Goal: Task Accomplishment & Management: Complete application form

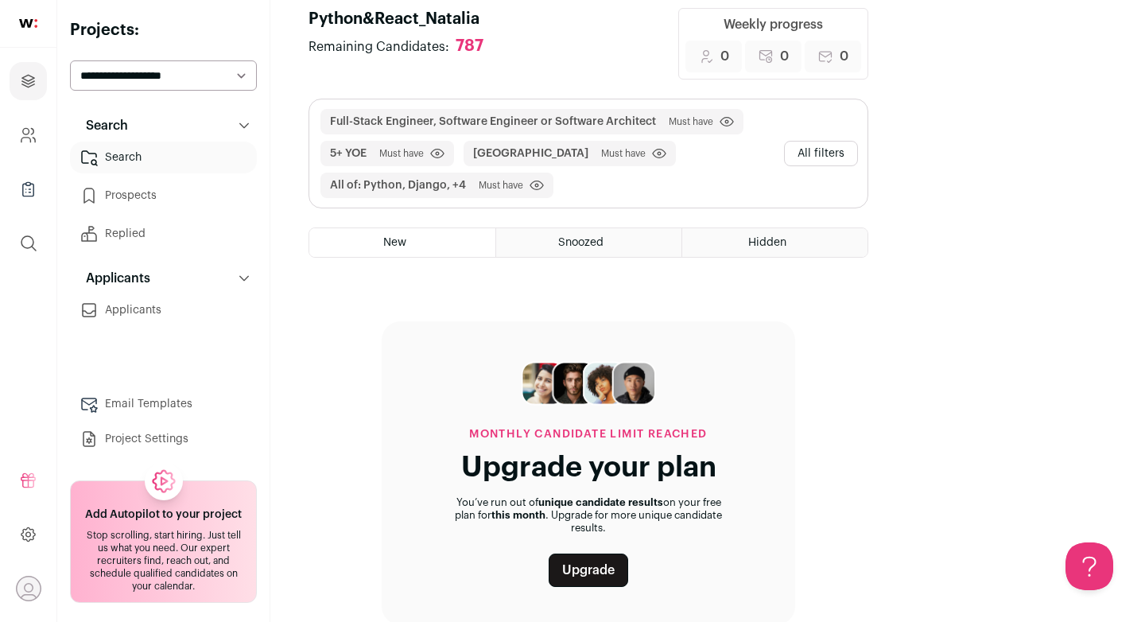
click at [156, 433] on link "Project Settings" at bounding box center [163, 439] width 187 height 32
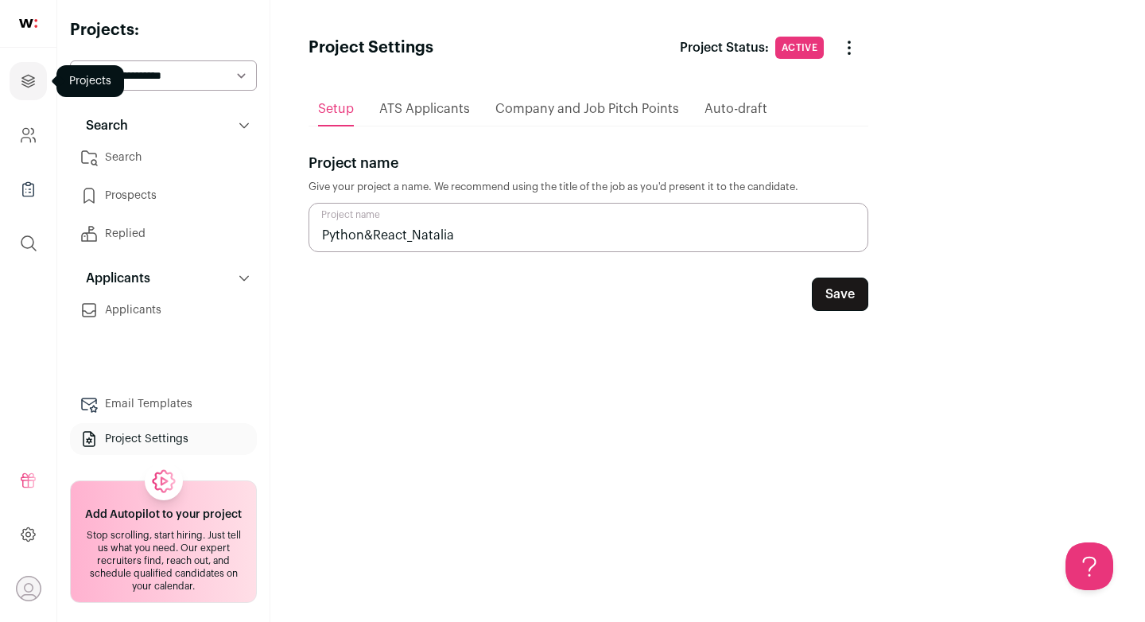
click at [22, 78] on icon "Projects" at bounding box center [28, 81] width 18 height 19
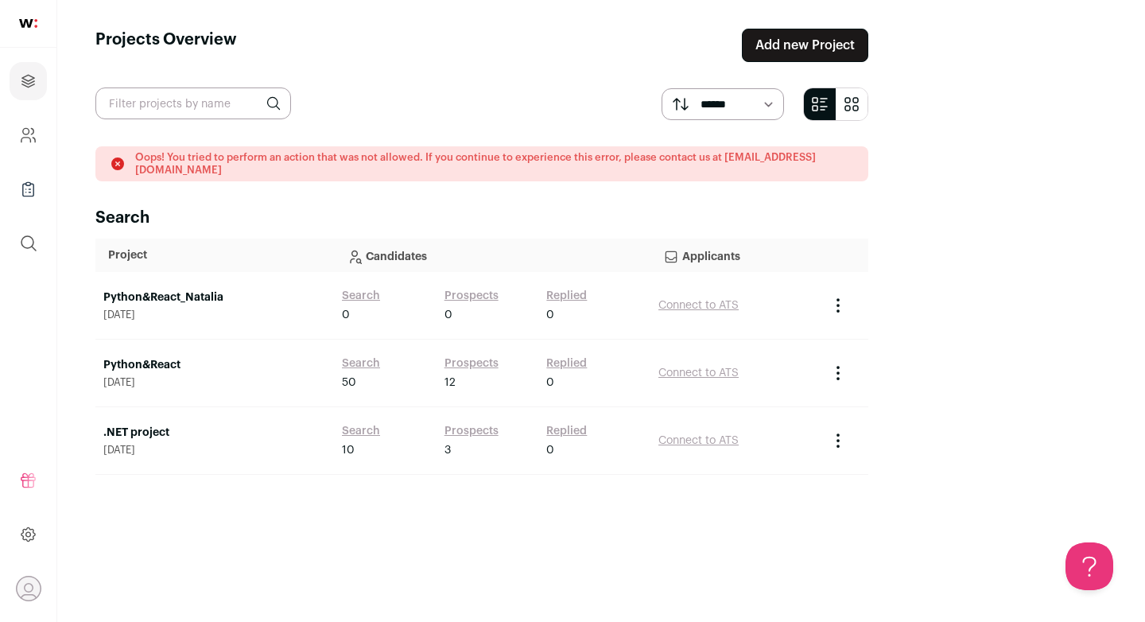
click at [868, 45] on link "Add new Project" at bounding box center [805, 45] width 126 height 33
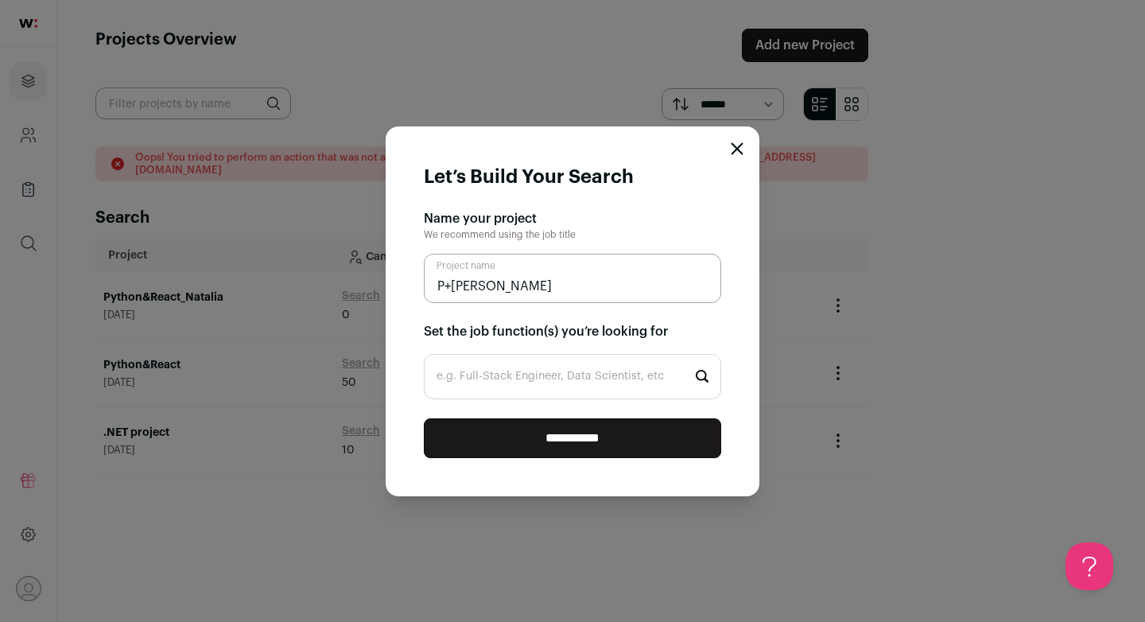
type input "P+[PERSON_NAME]"
click at [627, 370] on input "e.g. Full-Stack Engineer, Data Scientist, etc" at bounding box center [572, 376] width 297 height 45
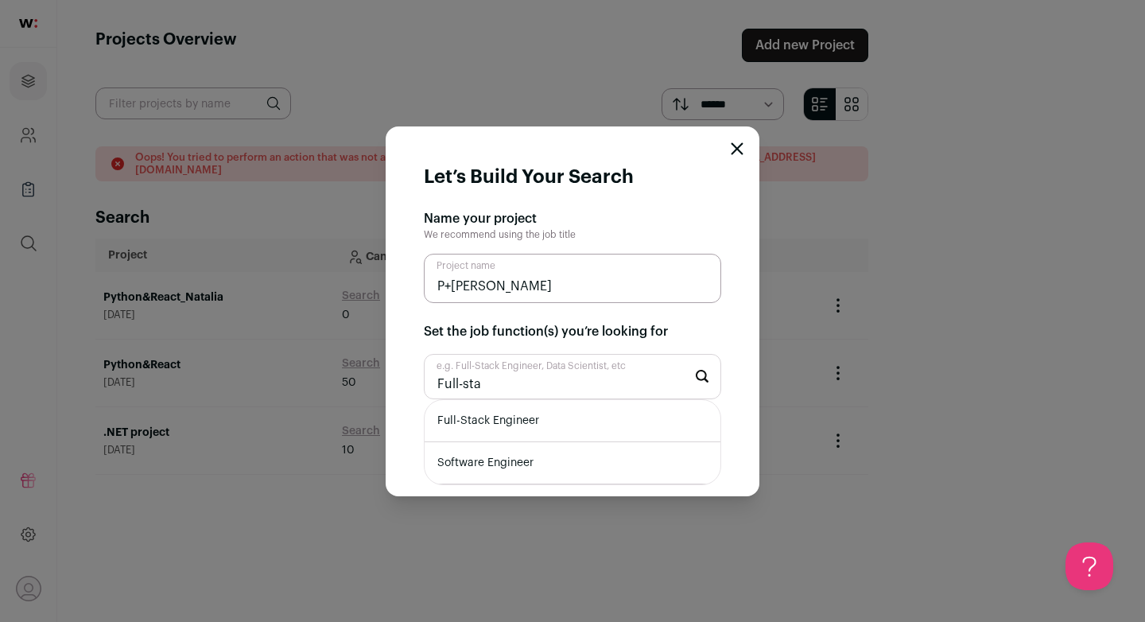
type input "Full-sta"
click at [603, 416] on li "Full-Stack Engineer" at bounding box center [573, 421] width 296 height 42
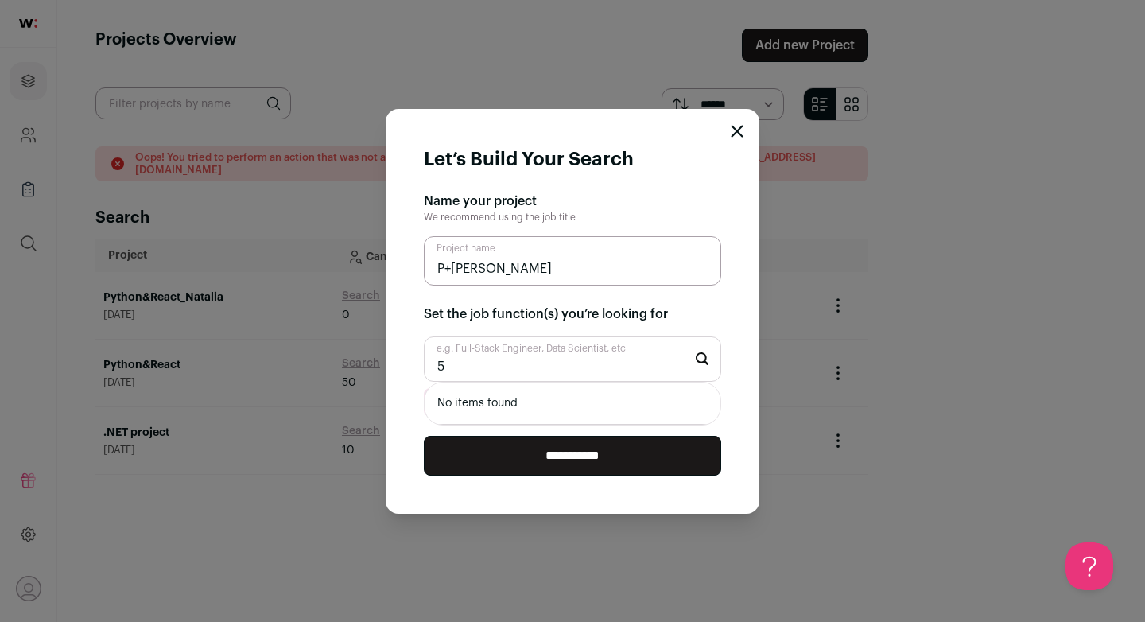
type input "5"
type input "P"
click at [530, 451] on input "**********" at bounding box center [572, 456] width 297 height 40
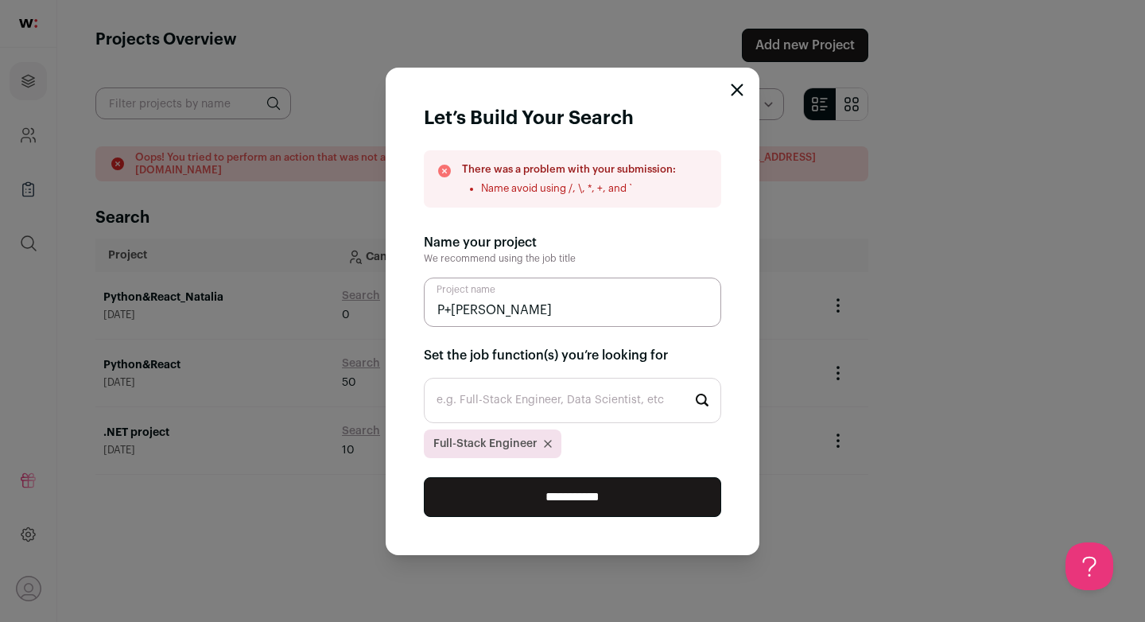
click at [533, 393] on input "e.g. Full-Stack Engineer, Data Scientist, etc" at bounding box center [572, 400] width 297 height 45
click at [451, 312] on input "P+[PERSON_NAME]" at bounding box center [572, 301] width 297 height 49
type input "P&R [PERSON_NAME]"
click at [557, 502] on input "**********" at bounding box center [572, 497] width 297 height 40
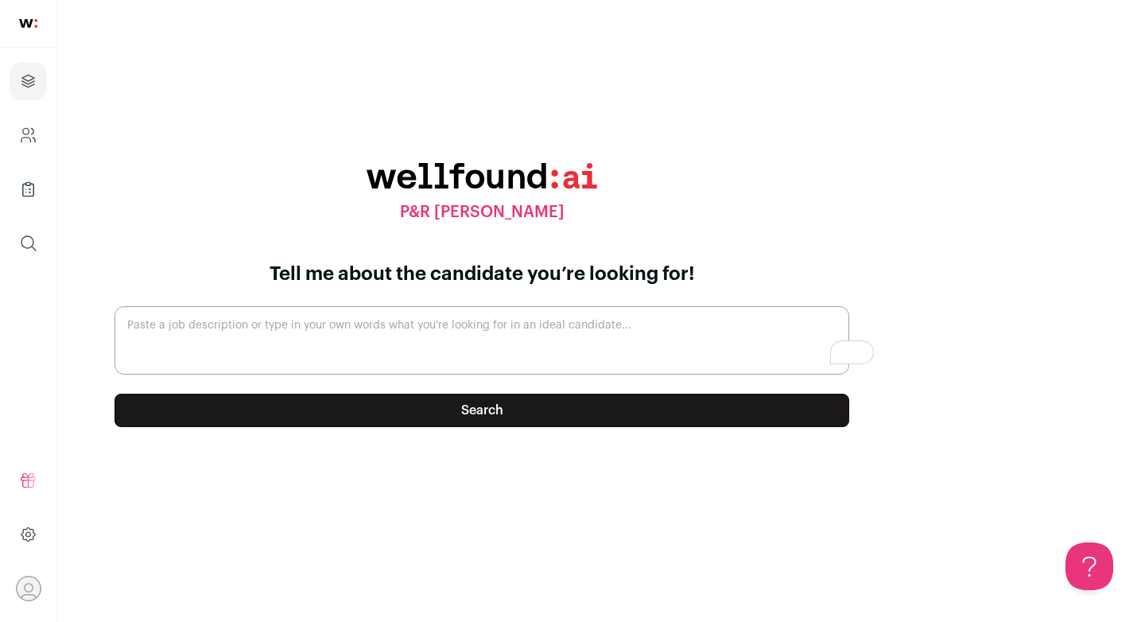
click at [436, 329] on textarea "Paste a job description or type in your own words what you’re looking for in an…" at bounding box center [481, 340] width 735 height 68
click at [428, 323] on textarea "Paste a job description or type in your own words what you’re looking for in an…" at bounding box center [481, 340] width 735 height 68
type textarea "Python + React Senior Developer, 5 years of experience"
click at [438, 419] on button "Search" at bounding box center [481, 410] width 735 height 33
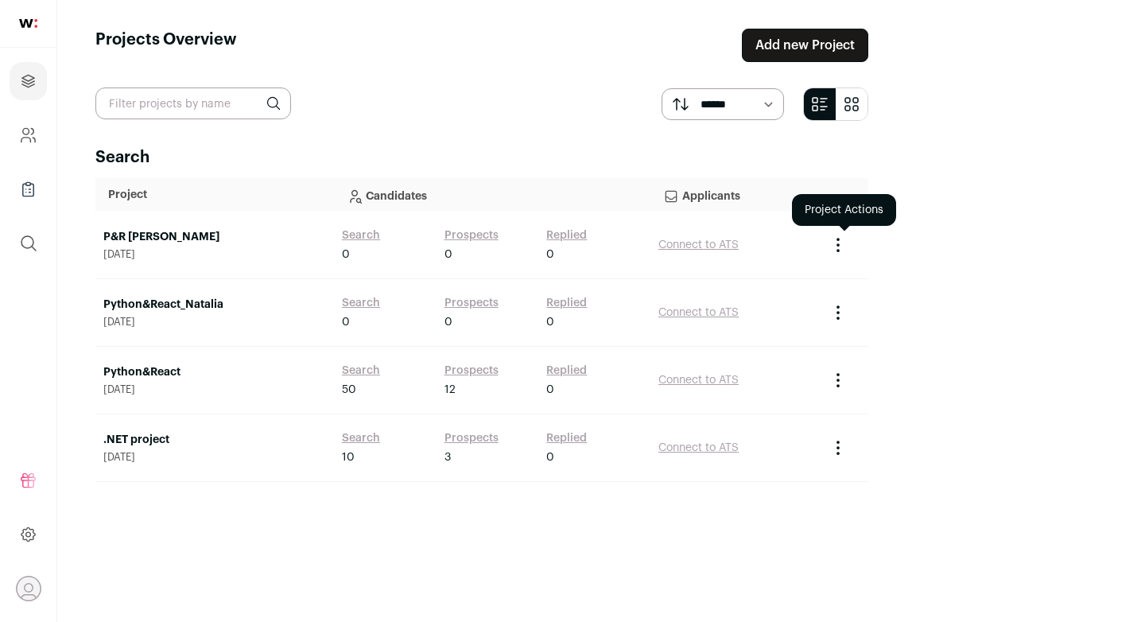
click at [848, 248] on icon "Project Actions" at bounding box center [837, 244] width 19 height 19
click at [839, 240] on icon "Project Actions" at bounding box center [838, 240] width 2 height 2
click at [250, 250] on span "[DATE]" at bounding box center [214, 254] width 223 height 13
click at [271, 251] on span "[DATE]" at bounding box center [214, 254] width 223 height 13
click at [848, 246] on icon "Project Actions" at bounding box center [837, 244] width 19 height 19
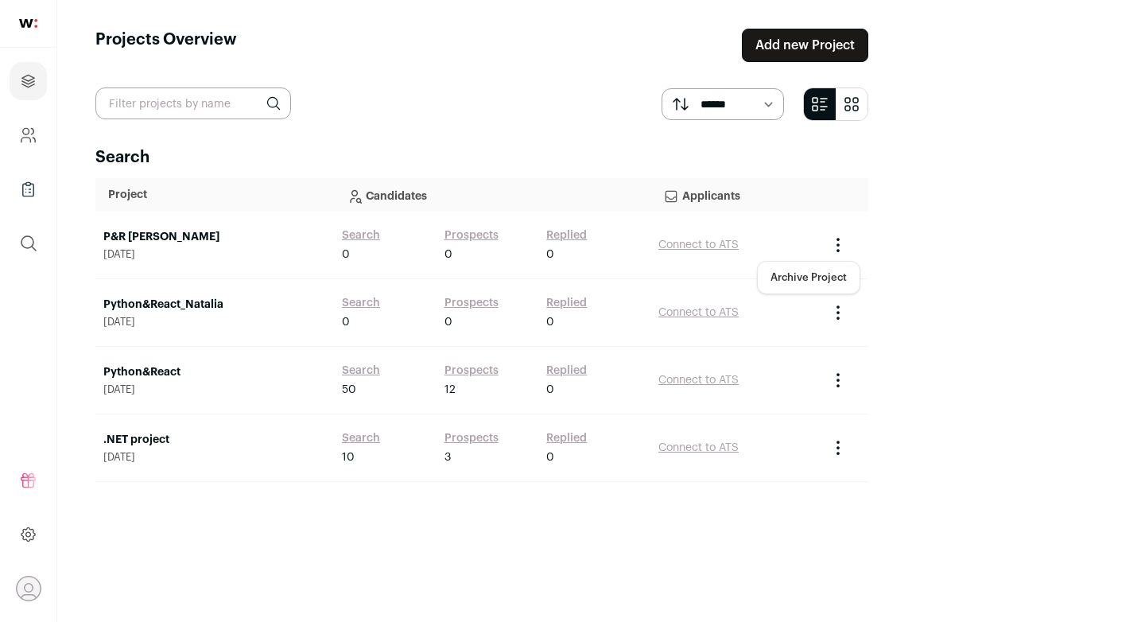
click at [138, 255] on span "[DATE]" at bounding box center [214, 254] width 223 height 13
click at [125, 239] on link "P&R [PERSON_NAME]" at bounding box center [214, 237] width 223 height 16
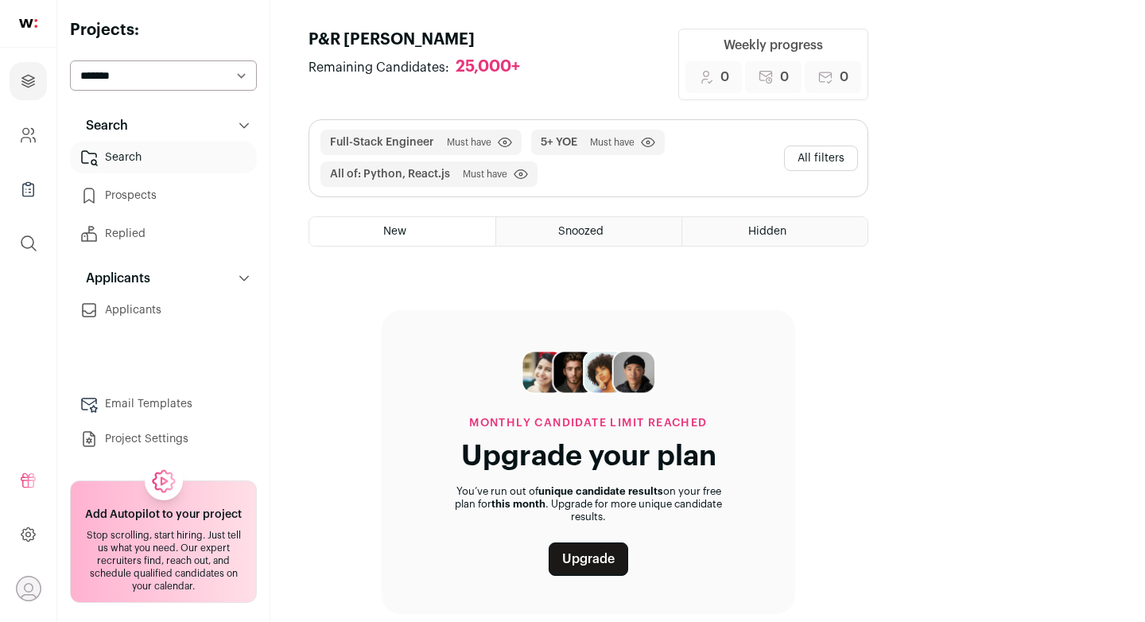
click at [184, 442] on link "Project Settings" at bounding box center [163, 439] width 187 height 32
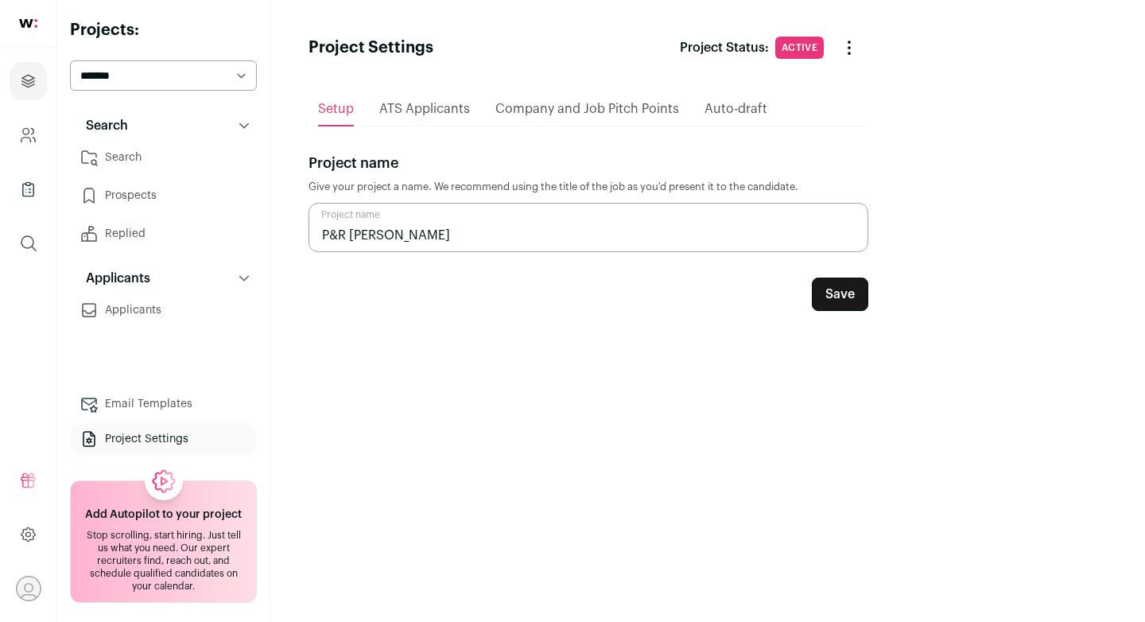
click at [452, 111] on span "ATS Applicants" at bounding box center [424, 109] width 91 height 13
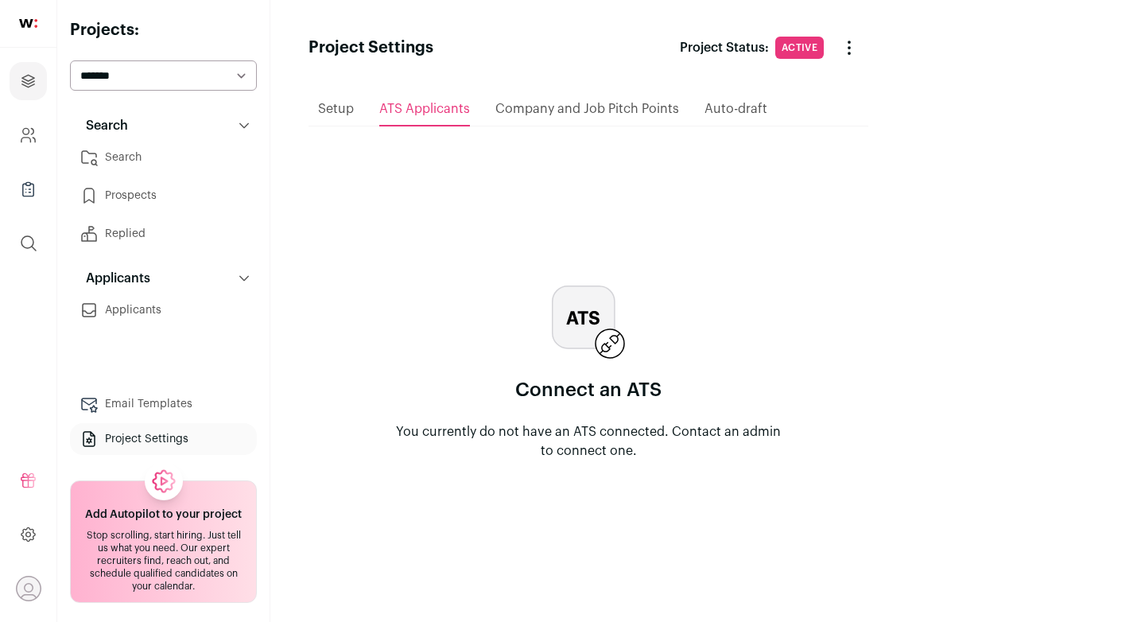
click at [556, 109] on span "Company and Job Pitch Points" at bounding box center [587, 109] width 184 height 13
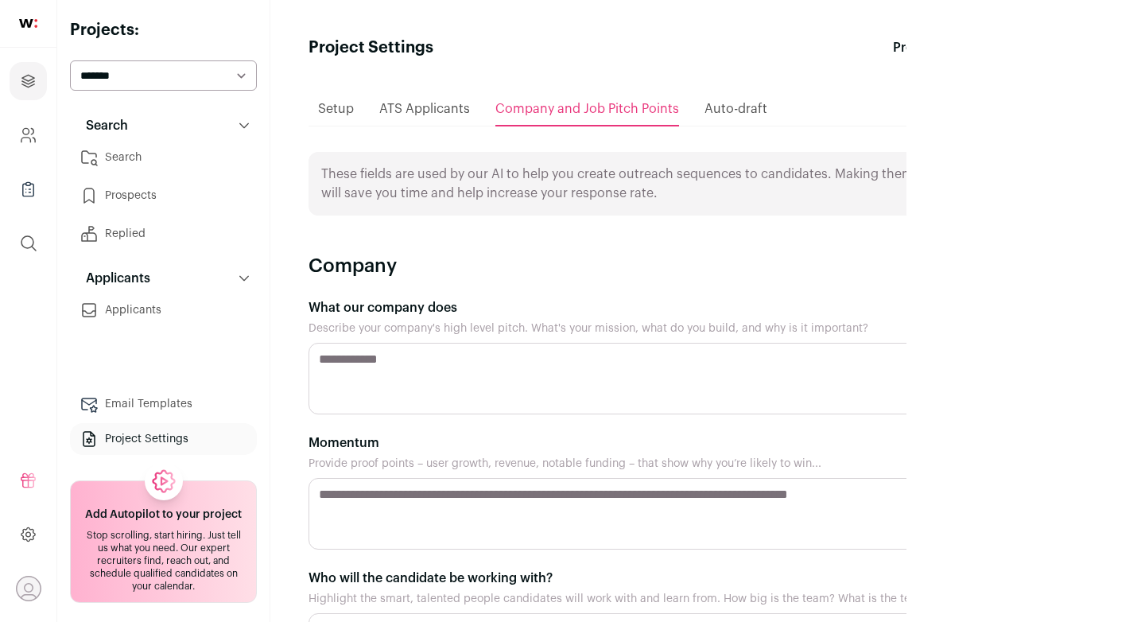
click at [456, 111] on span "ATS Applicants" at bounding box center [424, 109] width 91 height 13
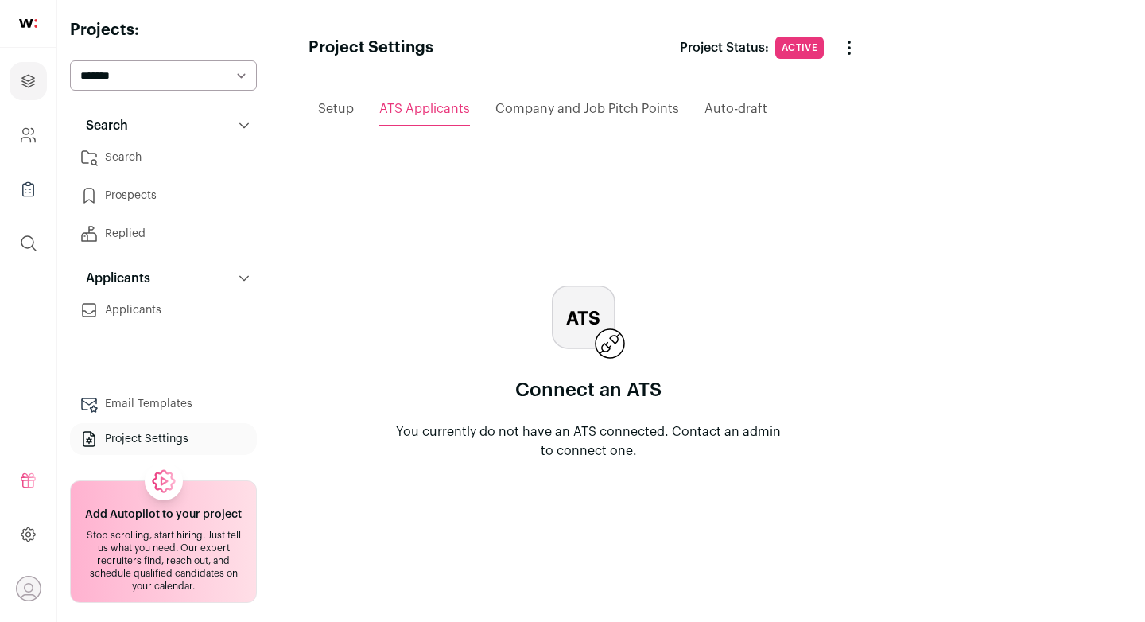
click at [318, 105] on span "Setup" at bounding box center [336, 109] width 36 height 13
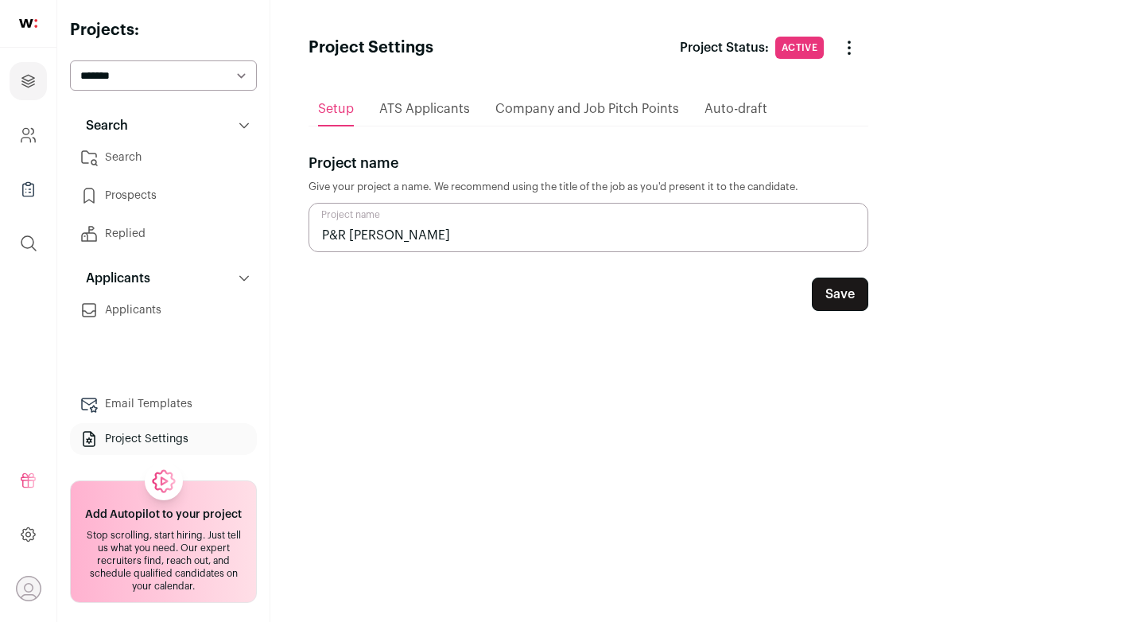
click at [556, 235] on input "P&R [PERSON_NAME]" at bounding box center [588, 227] width 560 height 49
click at [201, 431] on link "Project Settings" at bounding box center [163, 439] width 187 height 32
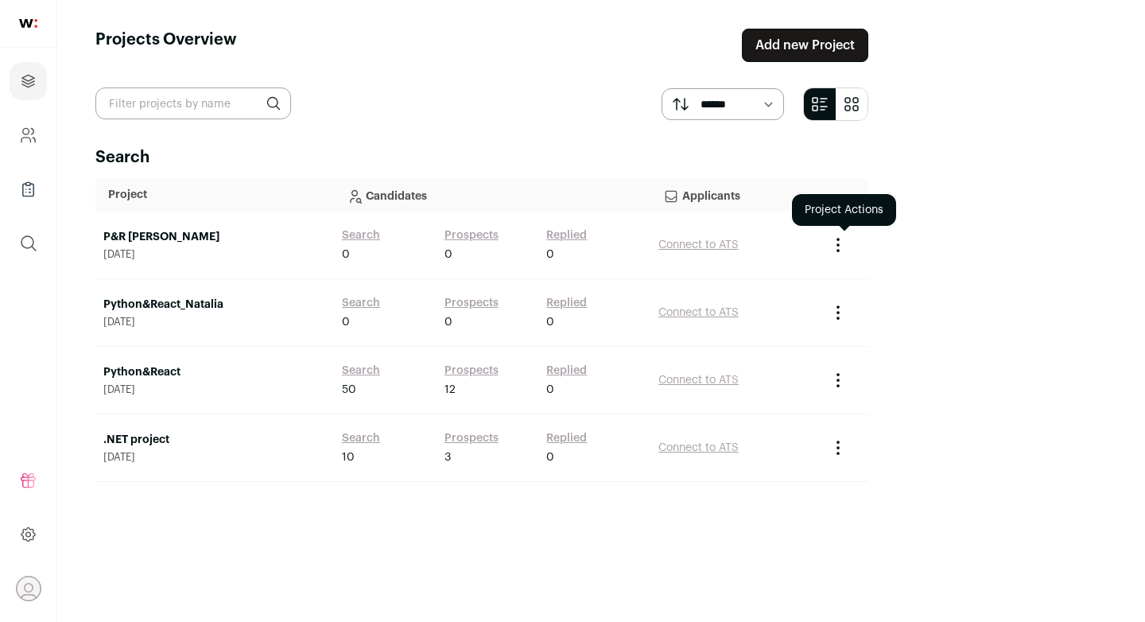
click at [848, 242] on icon "Project Actions" at bounding box center [837, 244] width 19 height 19
click at [847, 273] on button "Archive Project" at bounding box center [808, 277] width 76 height 13
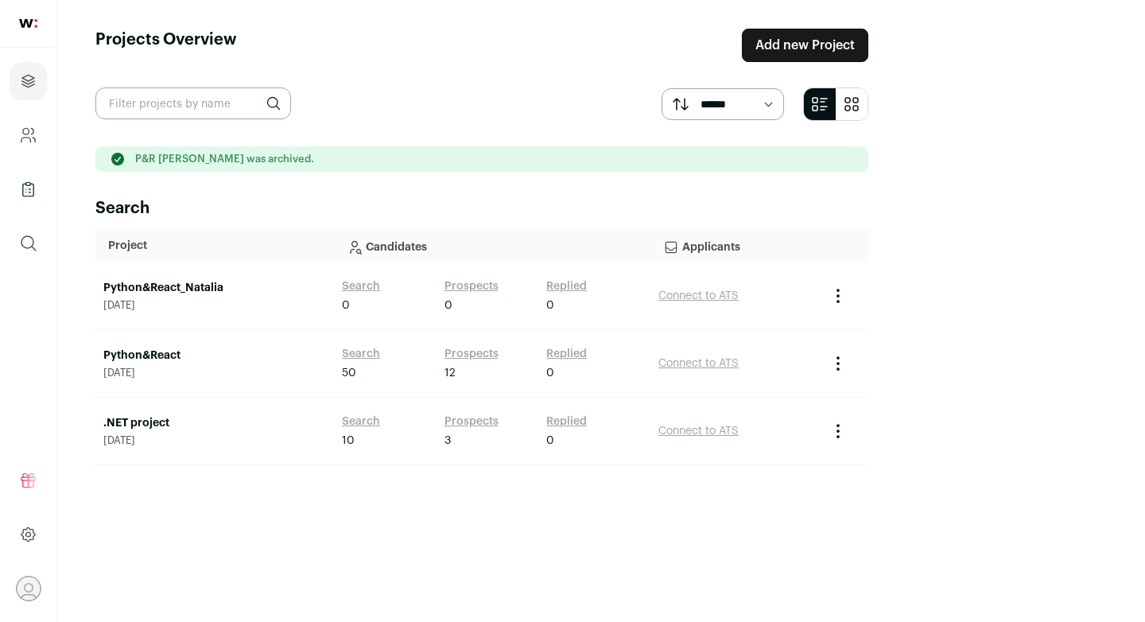
click at [174, 355] on link "Python&React" at bounding box center [214, 355] width 223 height 16
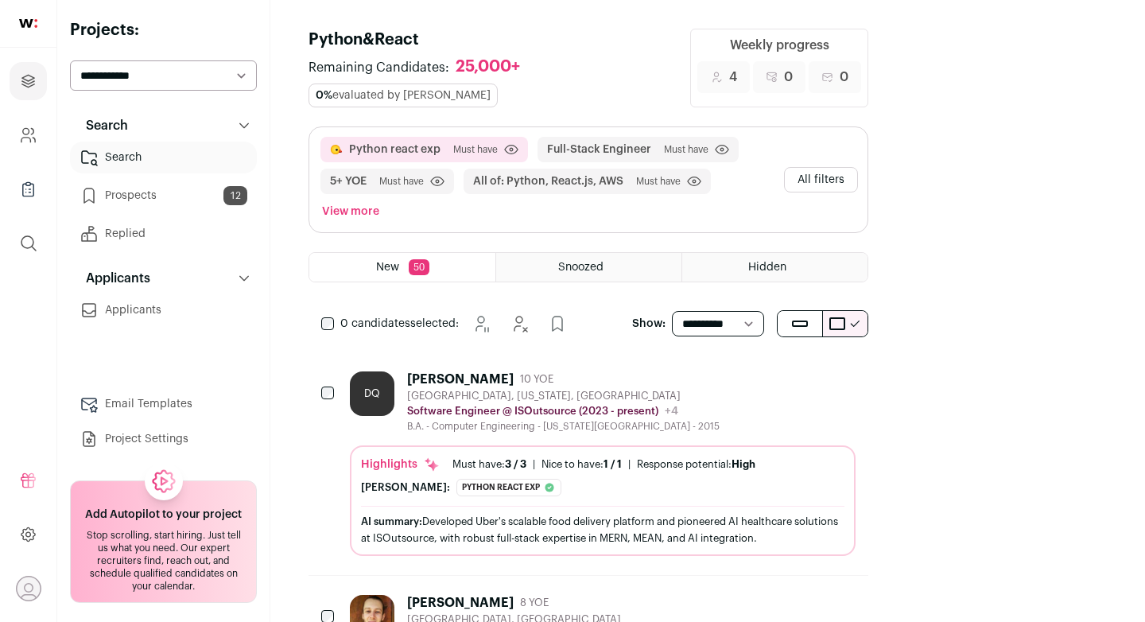
scroll to position [17, 0]
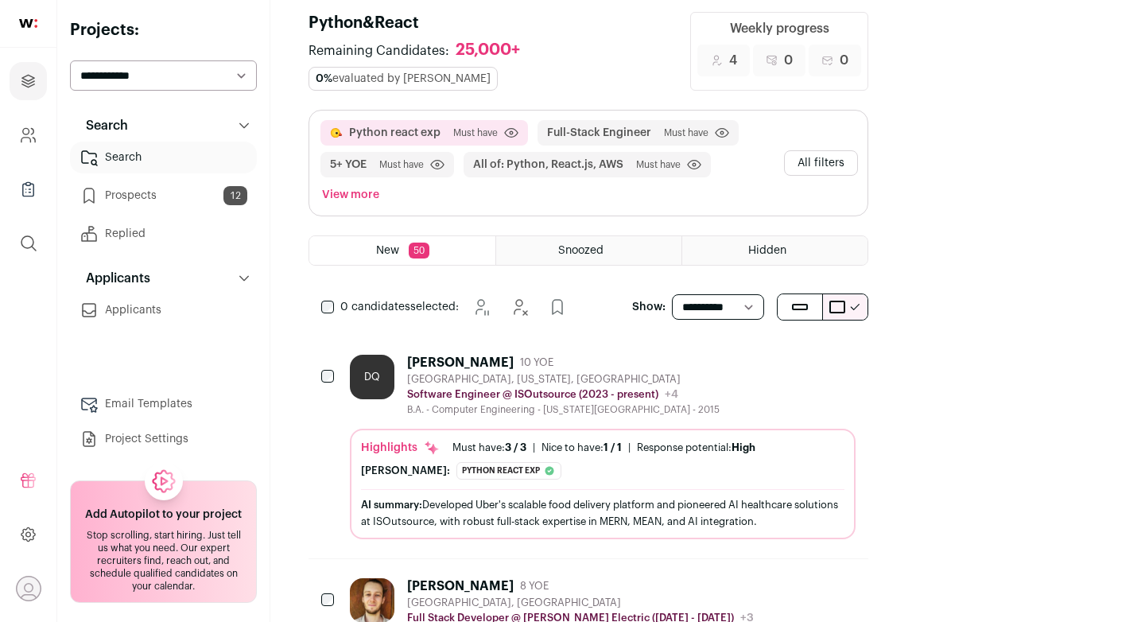
click at [764, 294] on select "**********" at bounding box center [718, 306] width 92 height 25
select select "**"
click at [764, 294] on select "**********" at bounding box center [718, 306] width 92 height 25
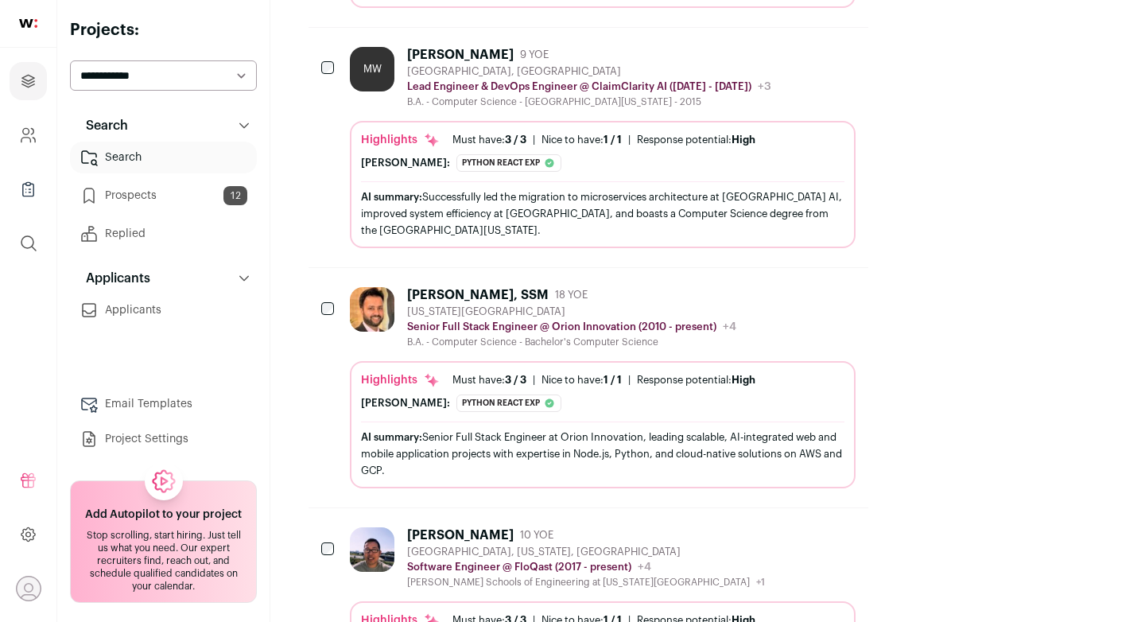
scroll to position [9751, 0]
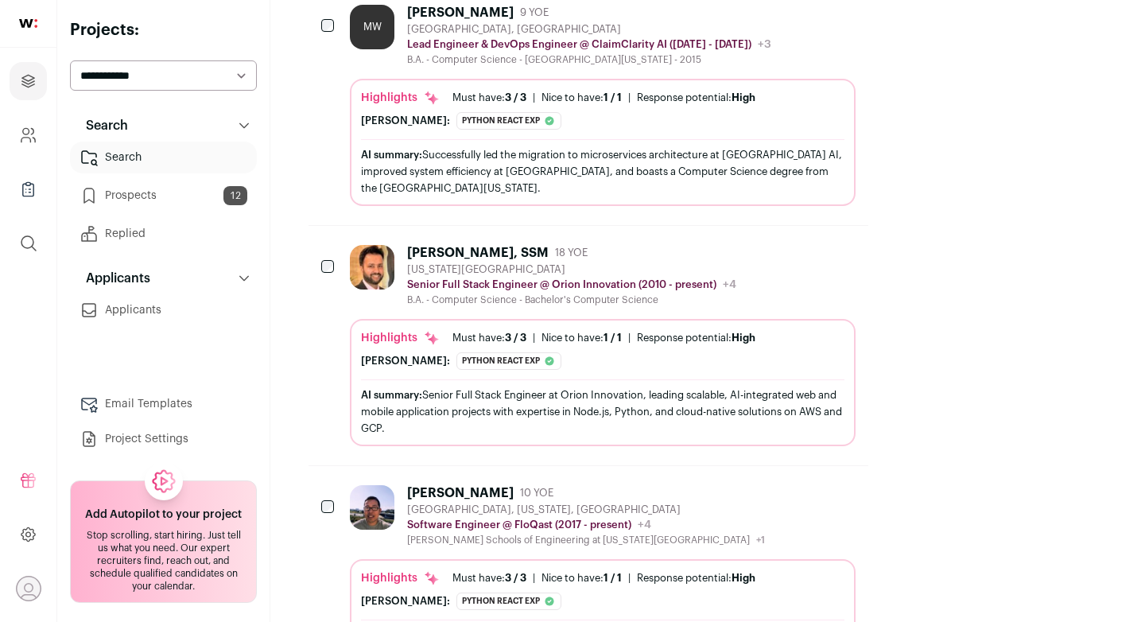
drag, startPoint x: 169, startPoint y: 194, endPoint x: 655, endPoint y: 5, distance: 521.3
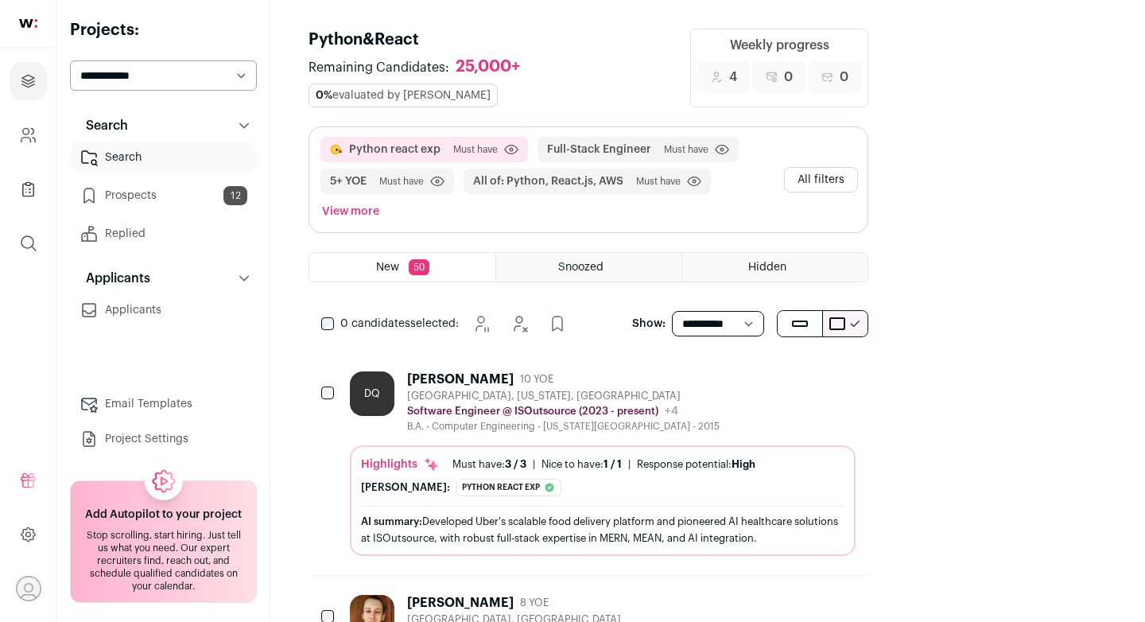
scroll to position [49, 0]
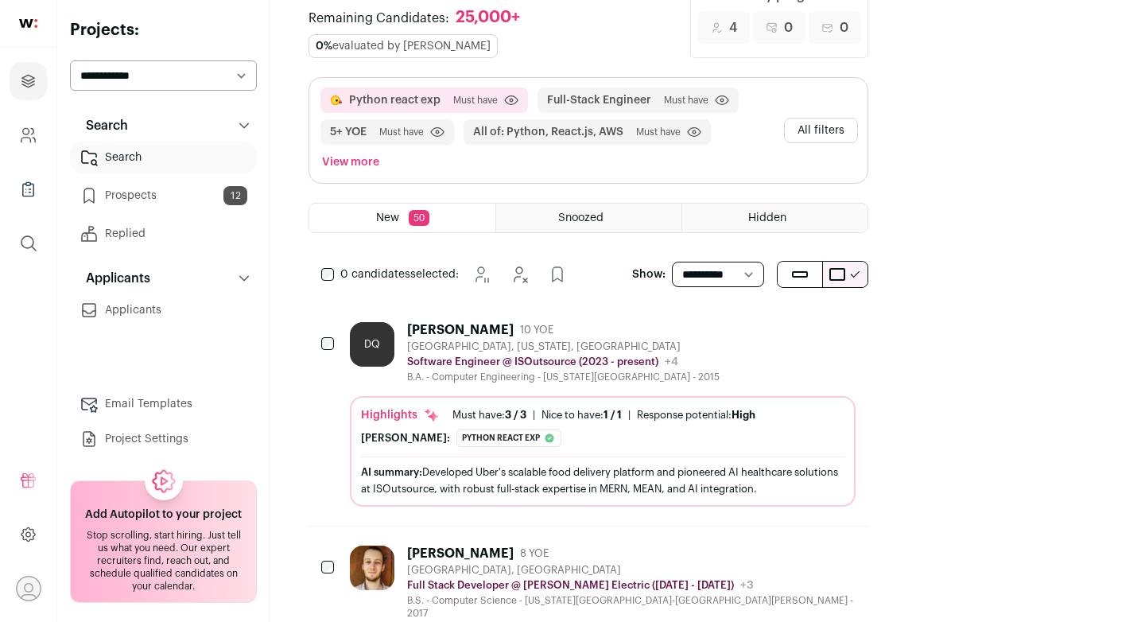
click at [764, 262] on select "**********" at bounding box center [718, 274] width 92 height 25
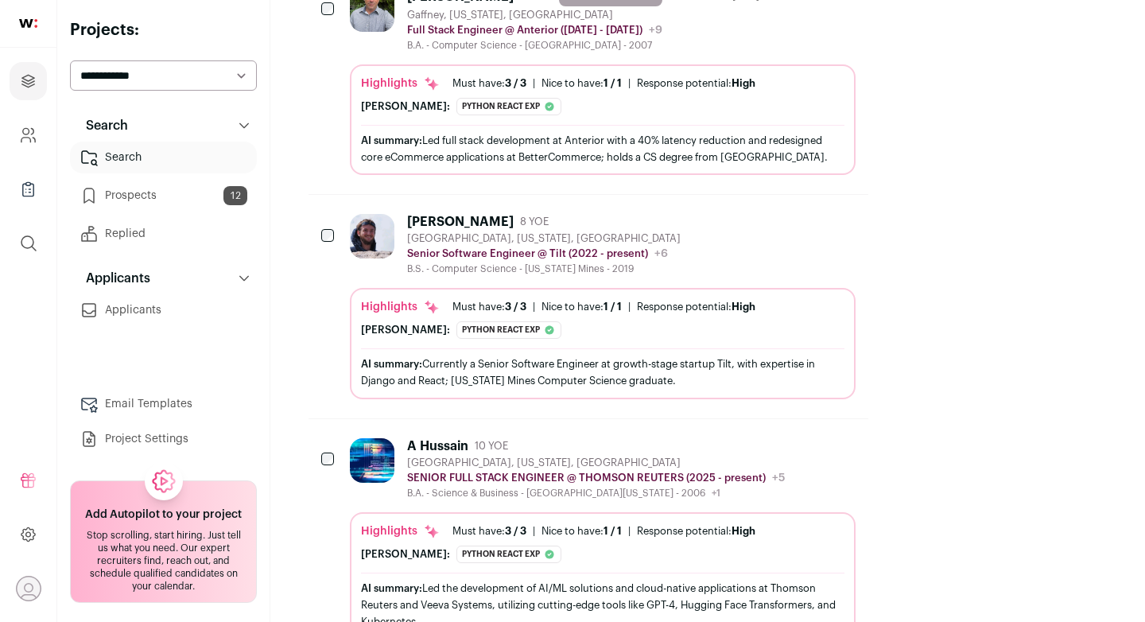
scroll to position [10741, 0]
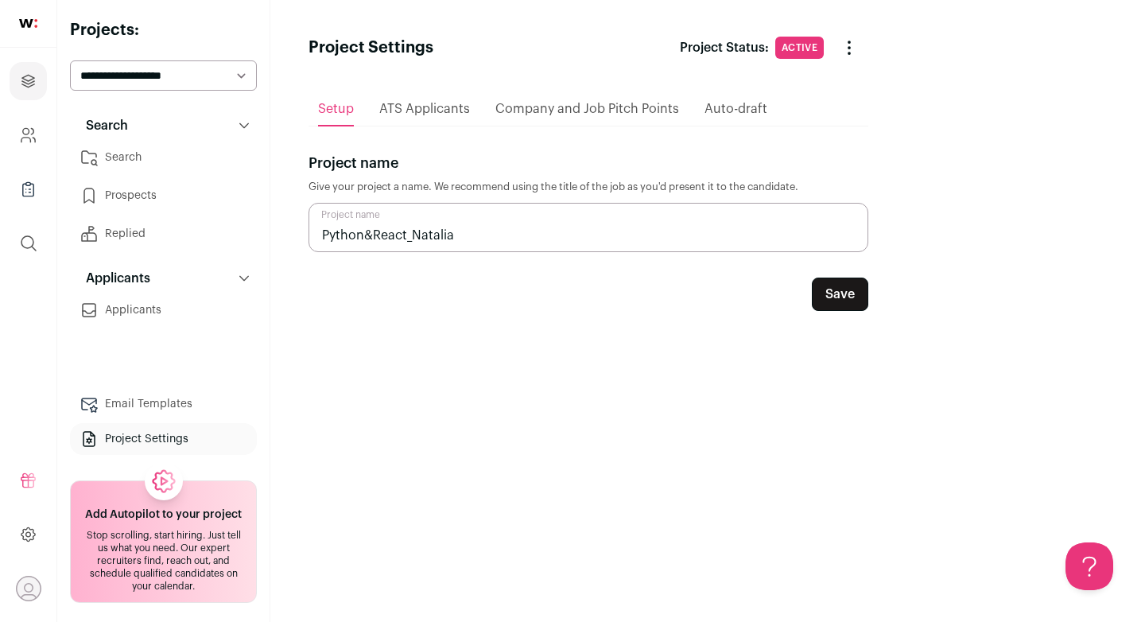
click at [154, 302] on link "Applicants" at bounding box center [163, 310] width 187 height 32
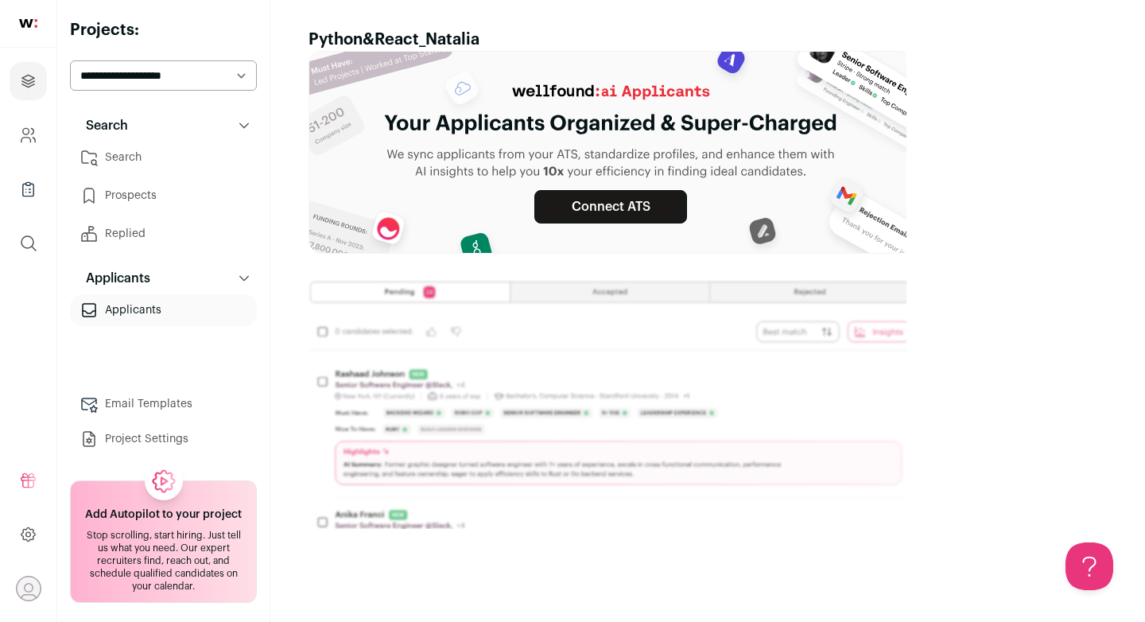
click at [176, 225] on link "Replied" at bounding box center [163, 234] width 187 height 32
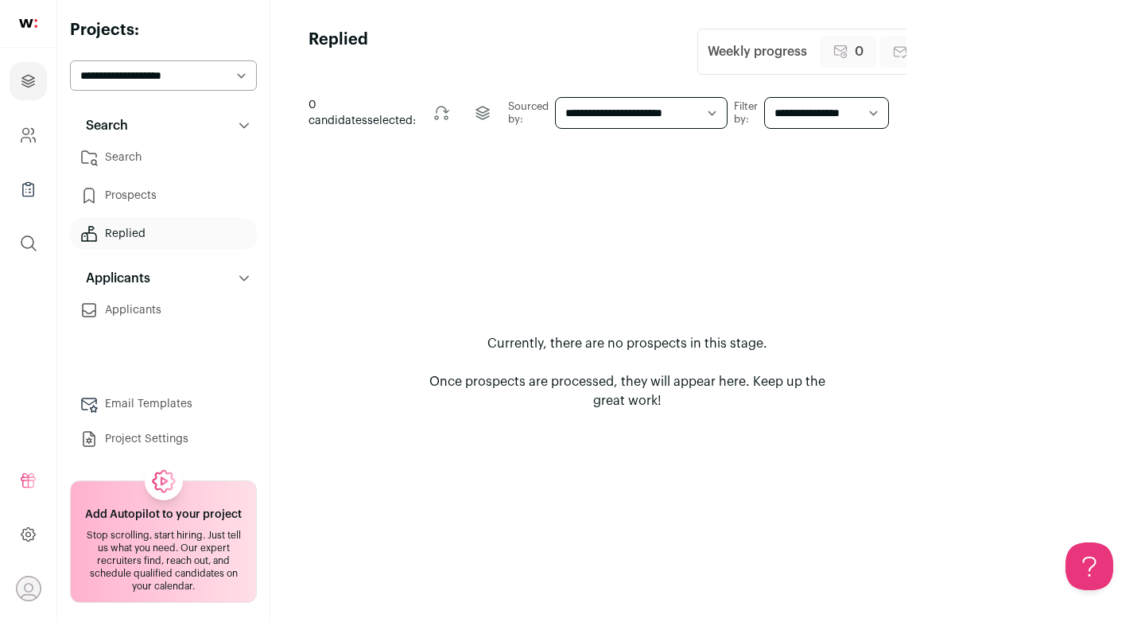
click at [166, 85] on select "**********" at bounding box center [163, 75] width 187 height 30
select select "*****"
click at [70, 60] on select "**********" at bounding box center [163, 75] width 187 height 30
click at [184, 157] on link "Search" at bounding box center [163, 158] width 187 height 32
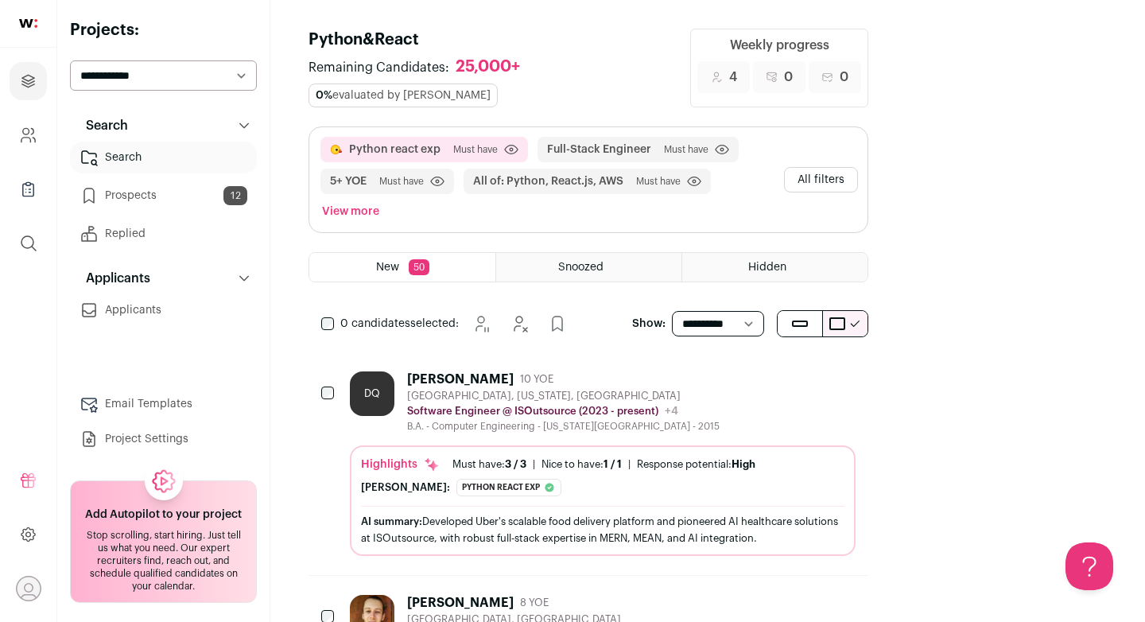
click at [382, 200] on button "View more" at bounding box center [351, 211] width 64 height 22
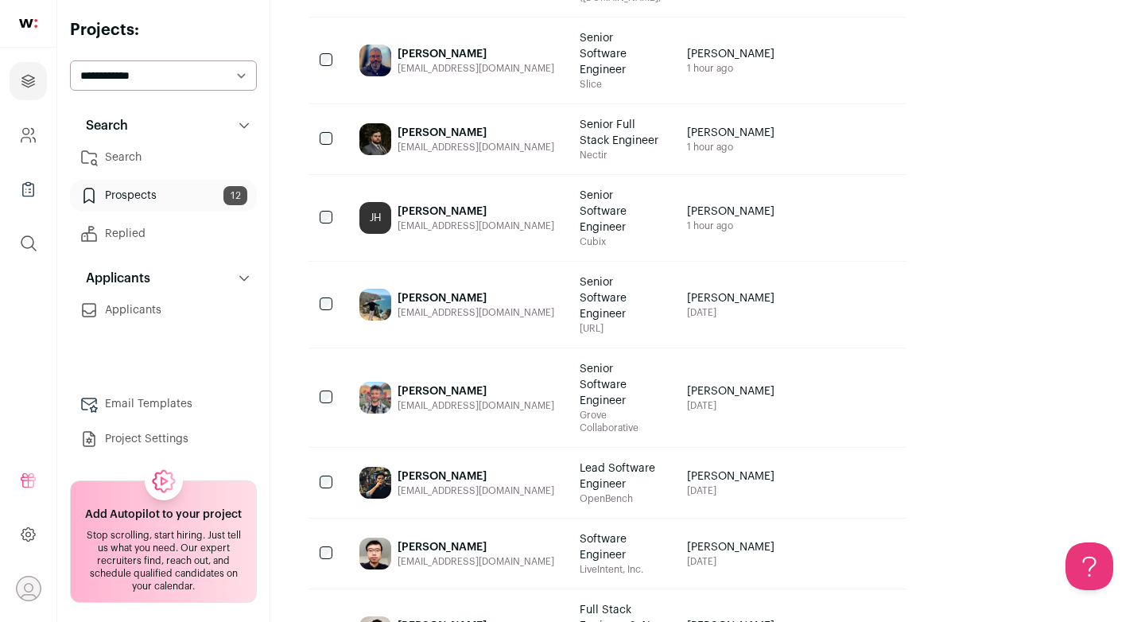
scroll to position [335, 0]
